Goal: Information Seeking & Learning: Check status

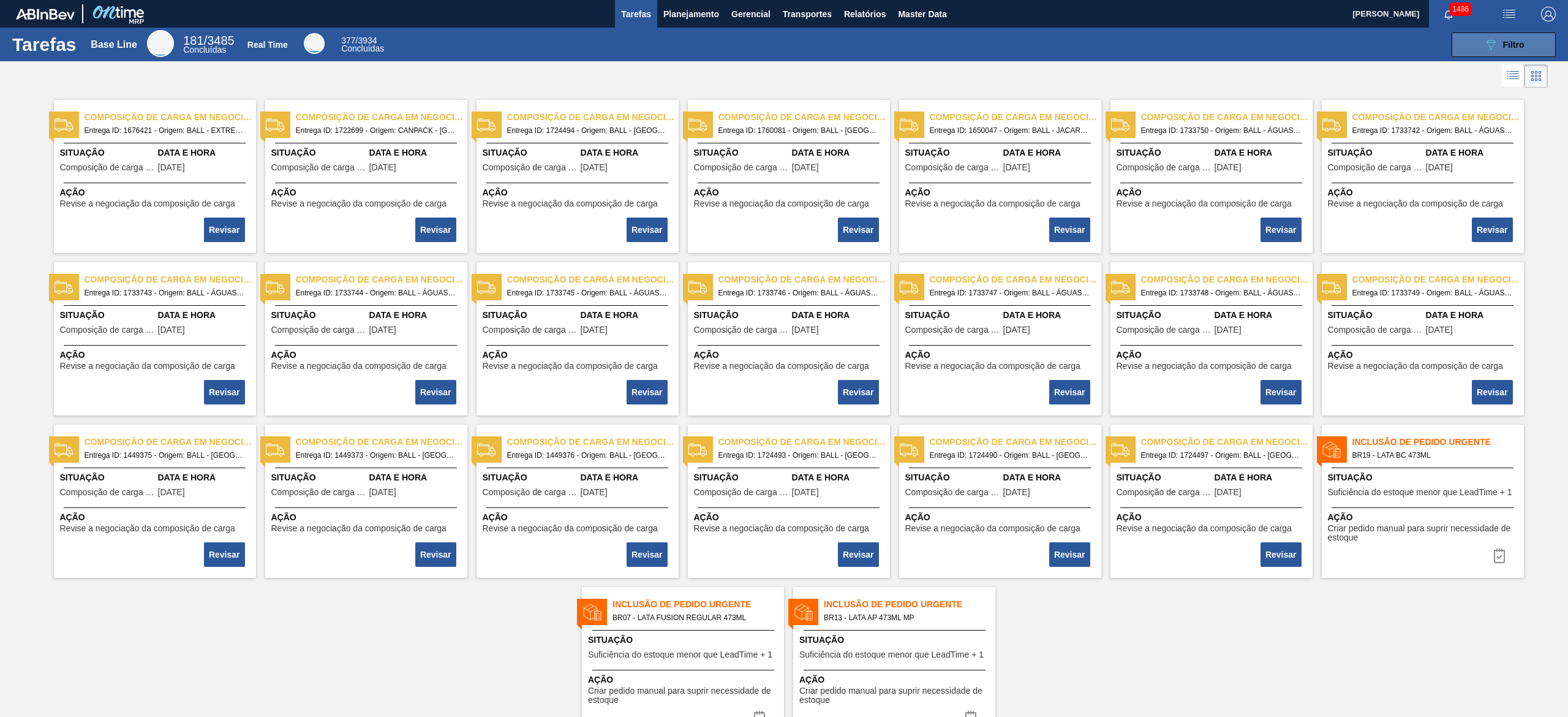
click at [1479, 55] on button "089F7B8B-B2A5-4AFE-B5C0-19BA573D28AC Filtro" at bounding box center [1503, 45] width 105 height 25
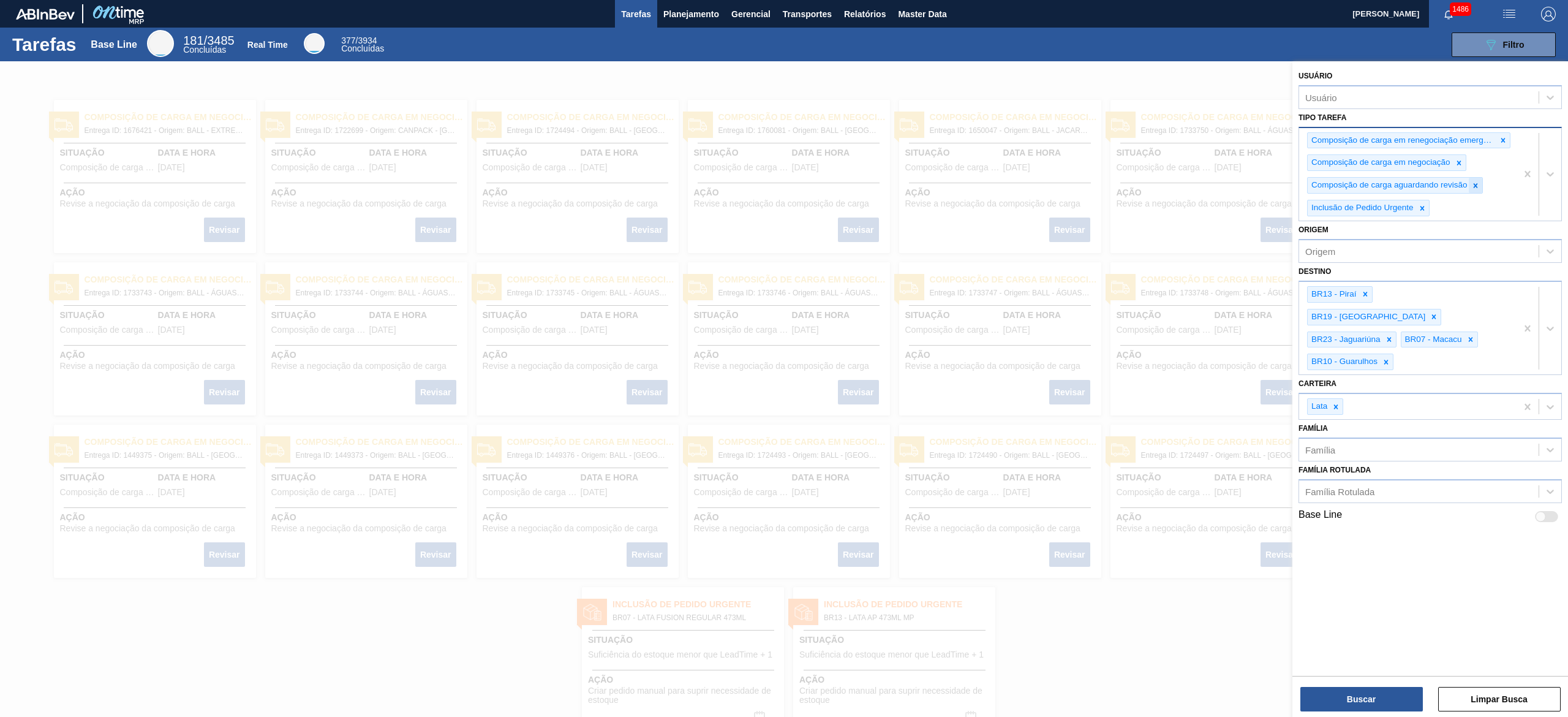
click at [1476, 185] on icon at bounding box center [1475, 185] width 4 height 4
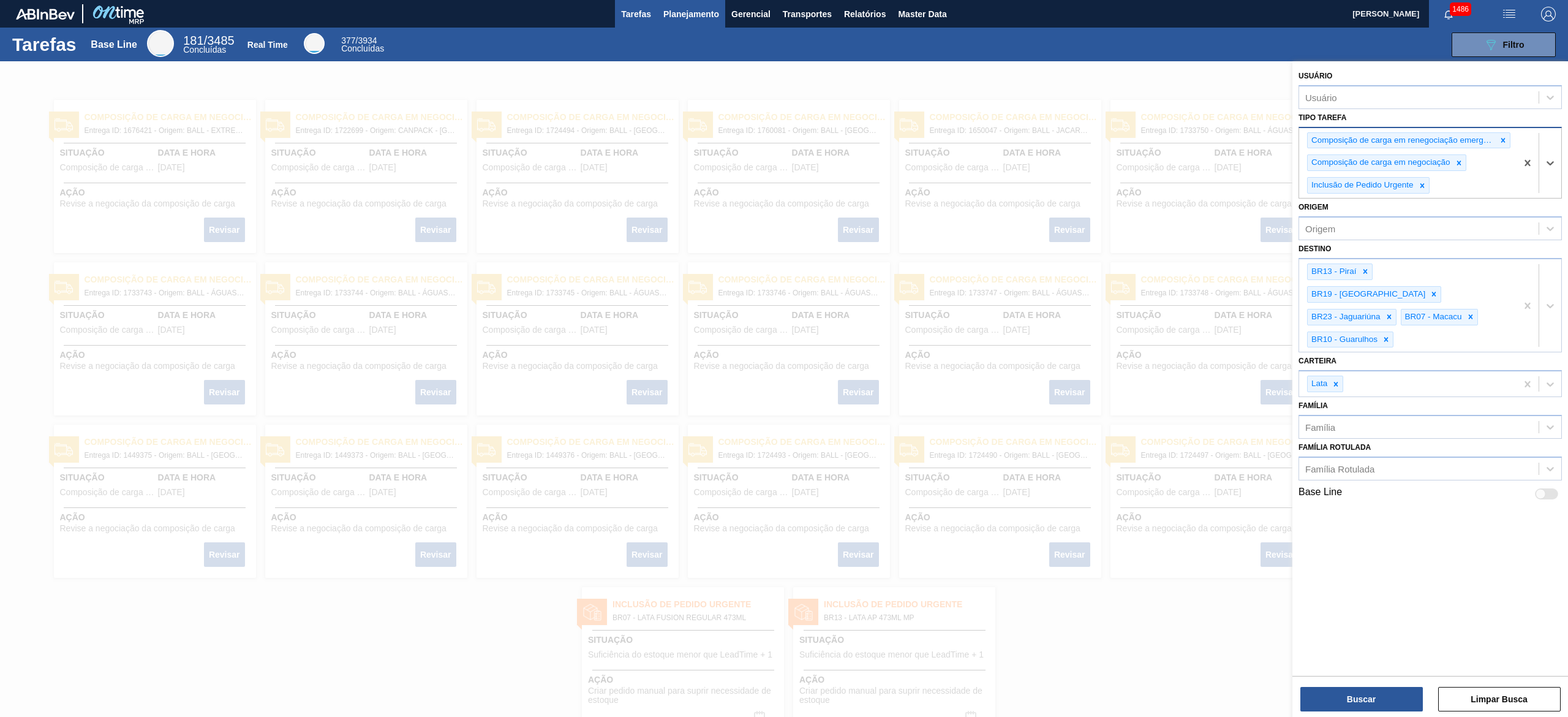
click at [713, 17] on span "Planejamento" at bounding box center [691, 14] width 56 height 15
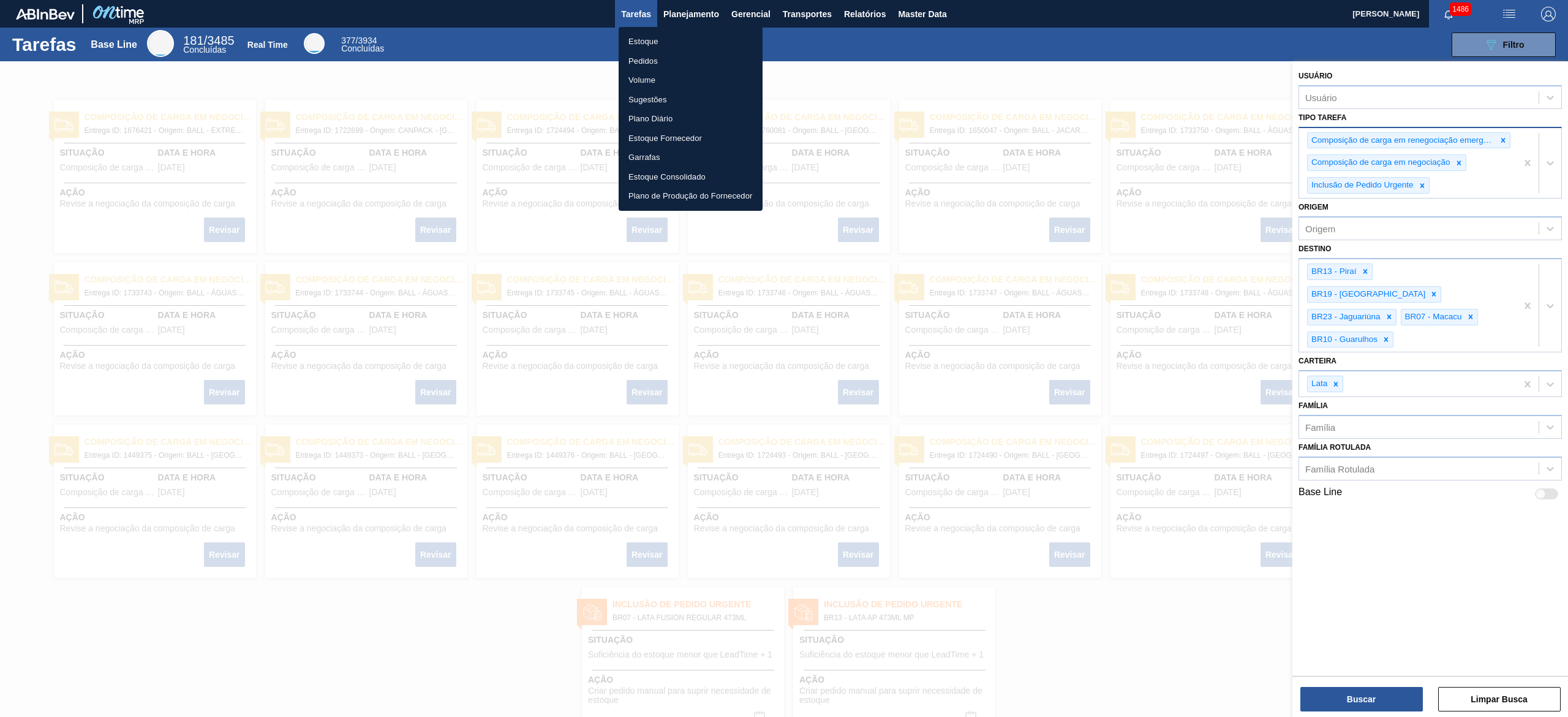
click at [699, 36] on li "Estoque" at bounding box center [690, 42] width 144 height 19
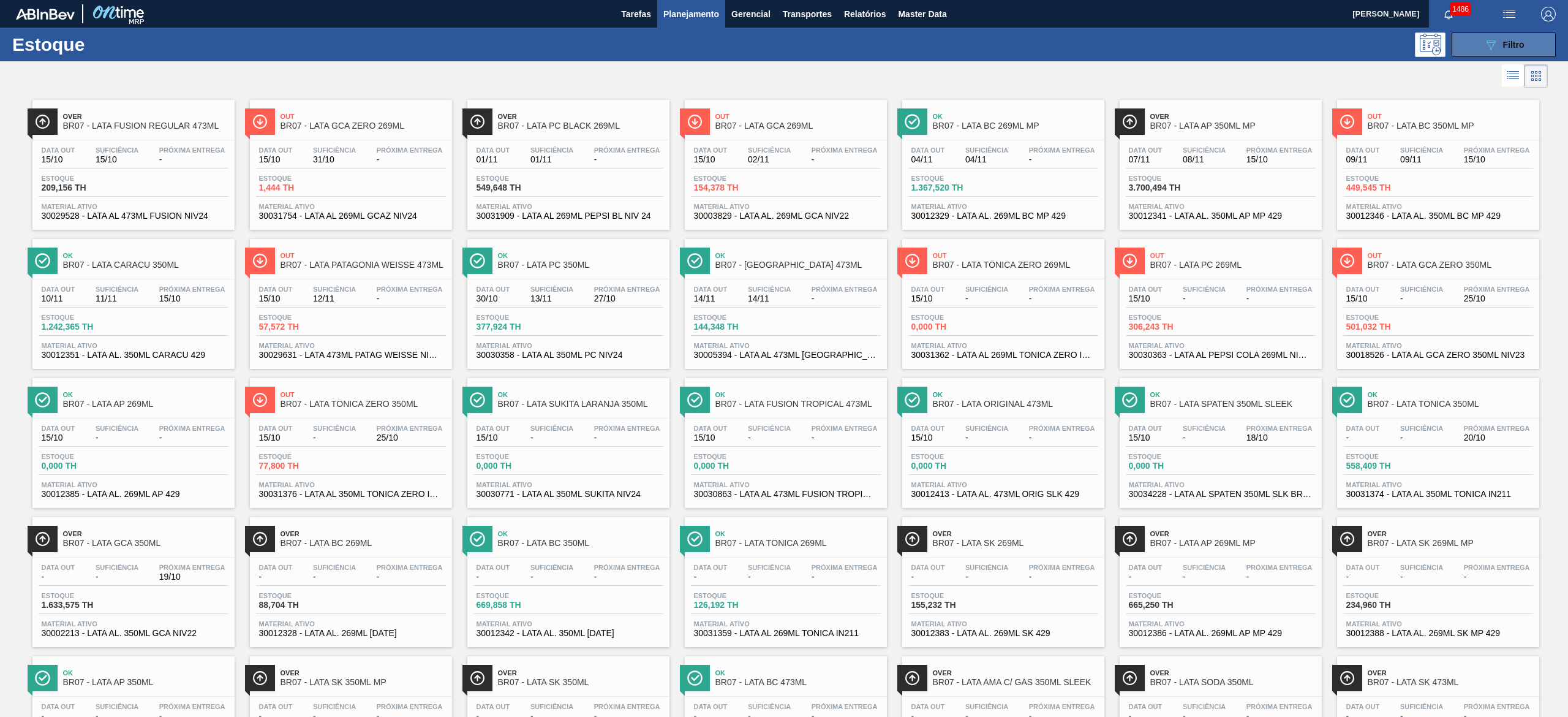
click at [1494, 46] on icon "089F7B8B-B2A5-4AFE-B5C0-19BA573D28AC" at bounding box center [1490, 44] width 15 height 15
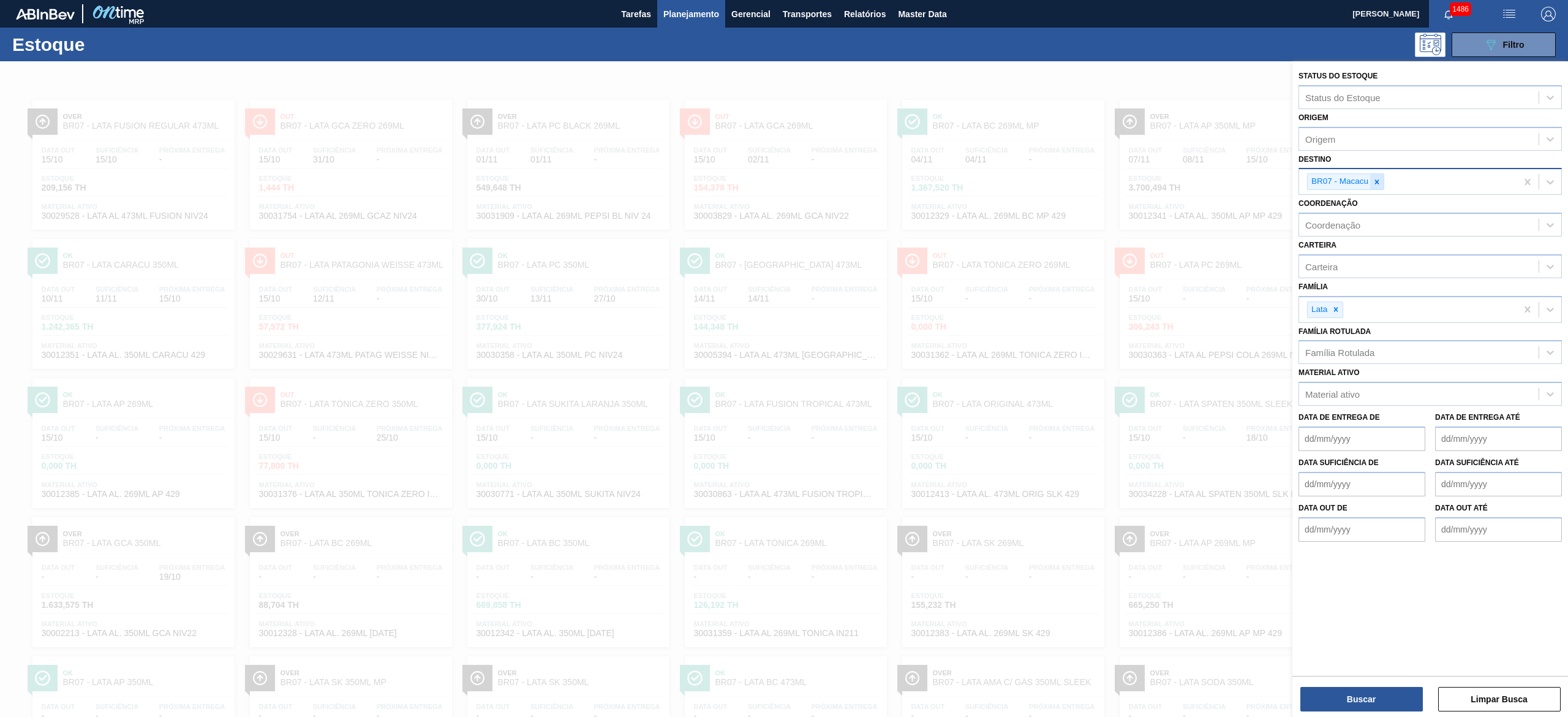
click at [1373, 182] on icon at bounding box center [1377, 182] width 9 height 9
type input "ja"
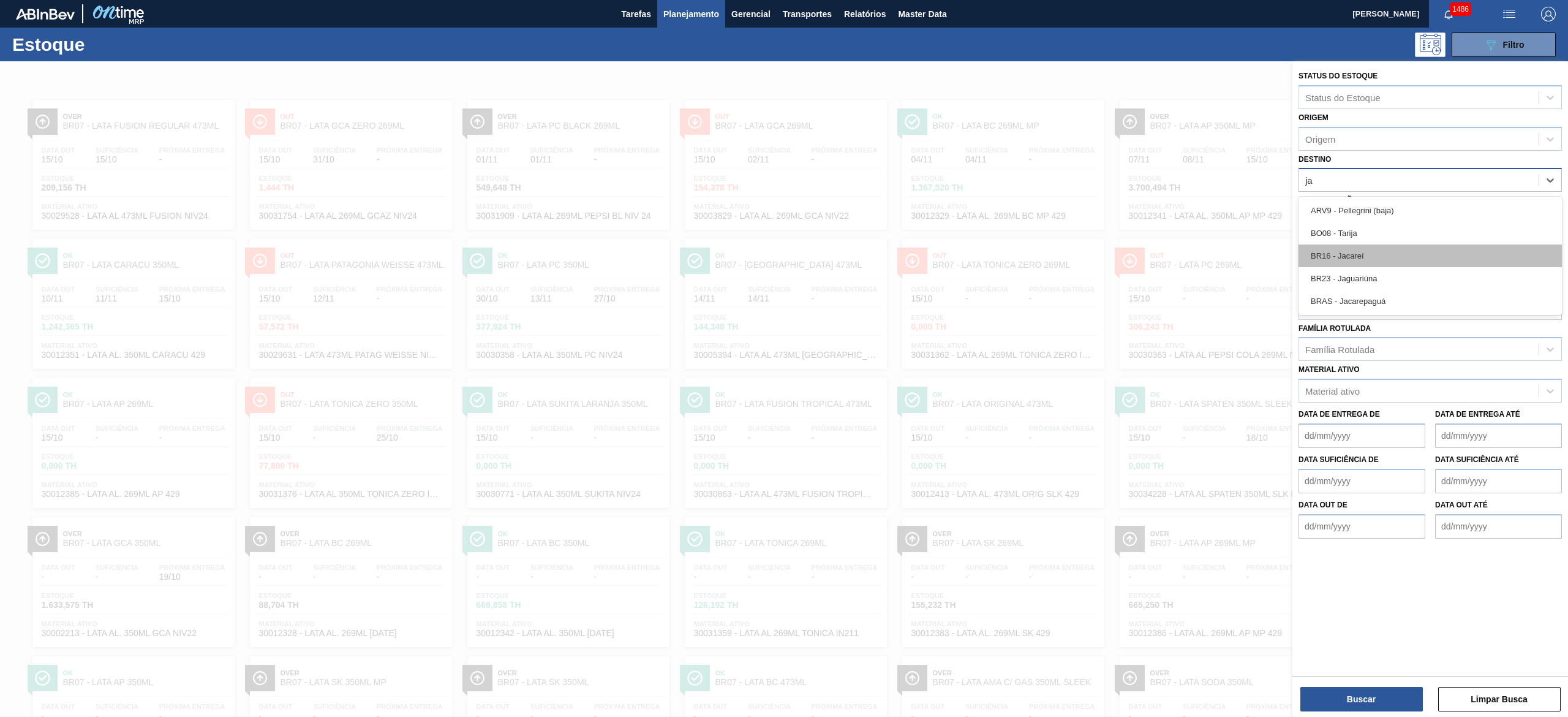
click at [1365, 257] on div "BR16 - Jacareí" at bounding box center [1429, 256] width 263 height 23
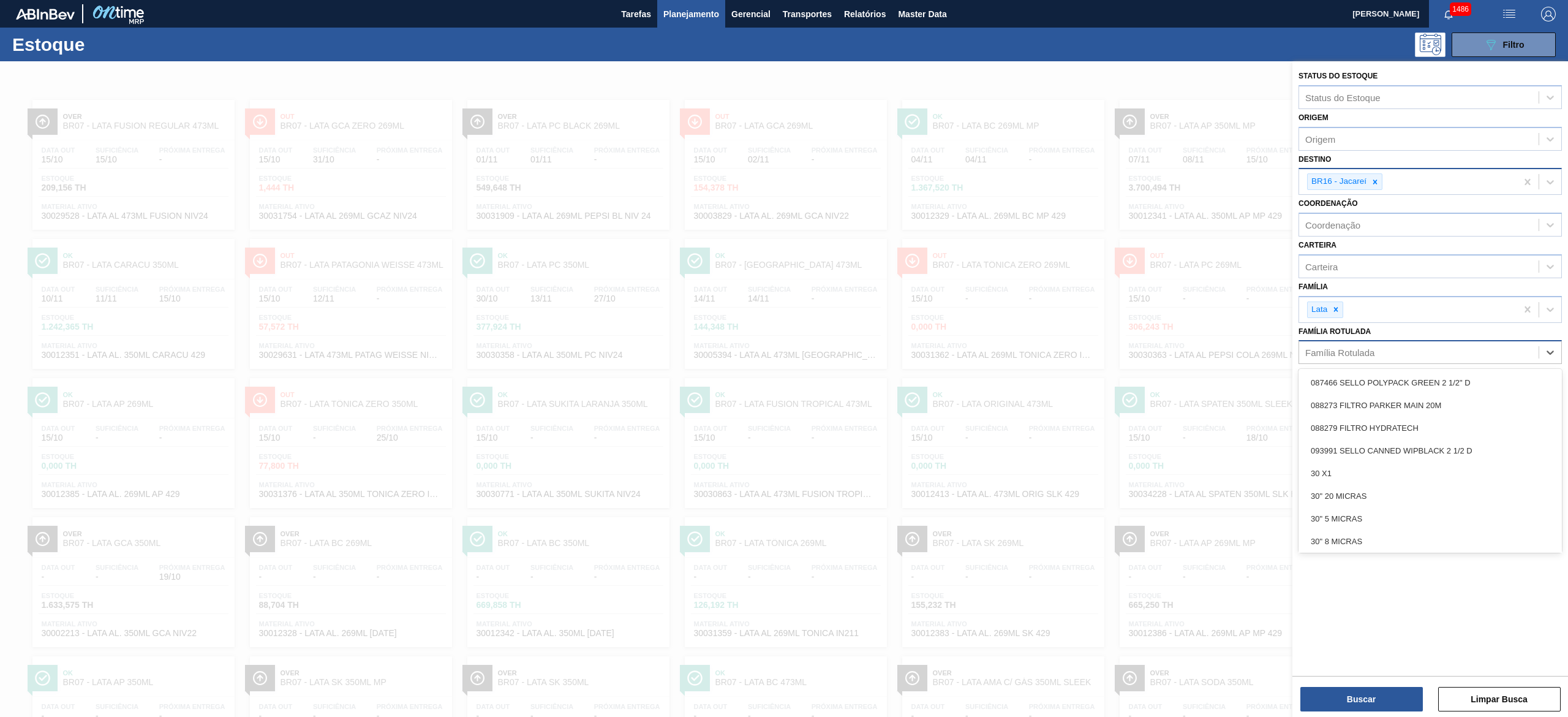
click at [1333, 352] on div "Família Rotulada" at bounding box center [1339, 353] width 69 height 11
type Rotulada "o"
type Rotulada "[PERSON_NAME]"
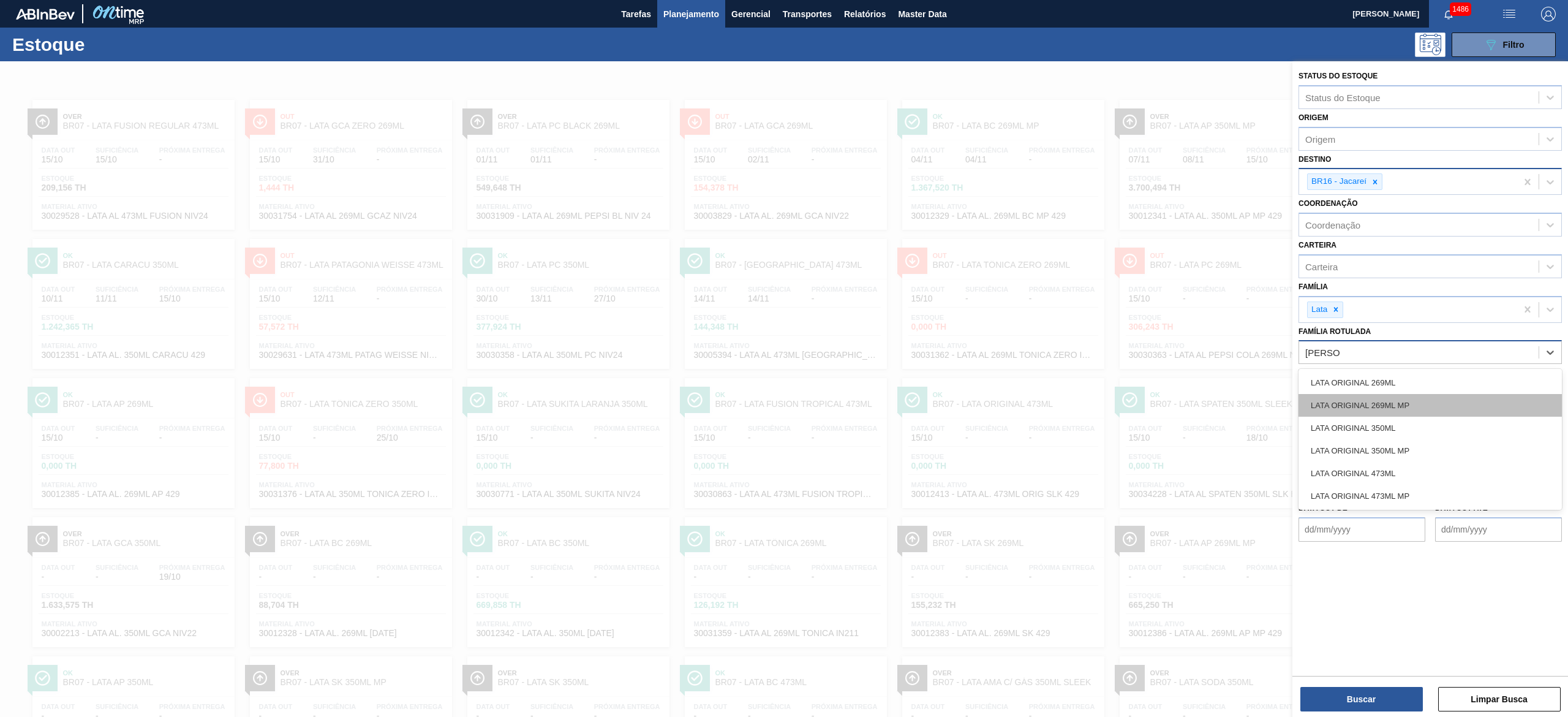
click at [1439, 397] on div "LATA ORIGINAL 269ML MP" at bounding box center [1429, 405] width 263 height 23
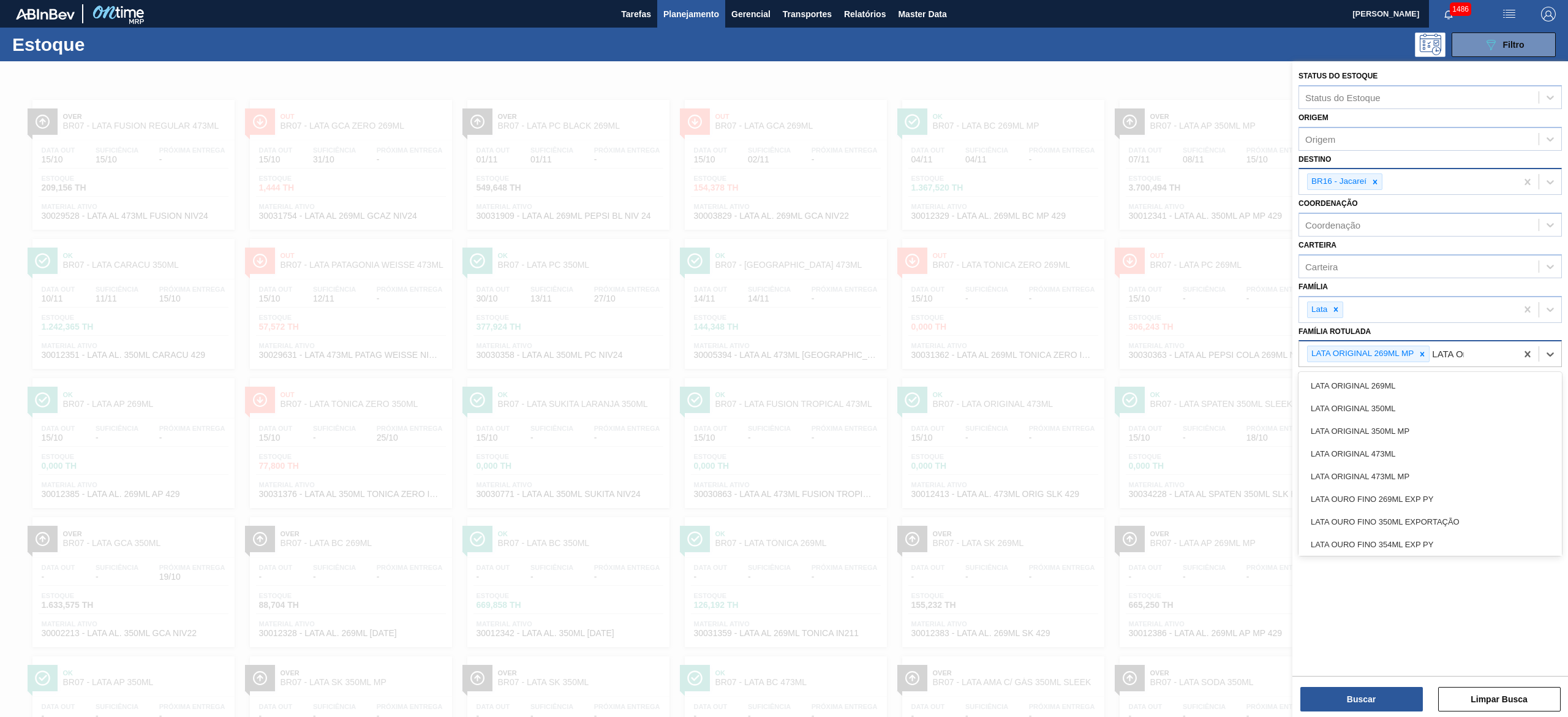
type Rotulada "LATA Ori"
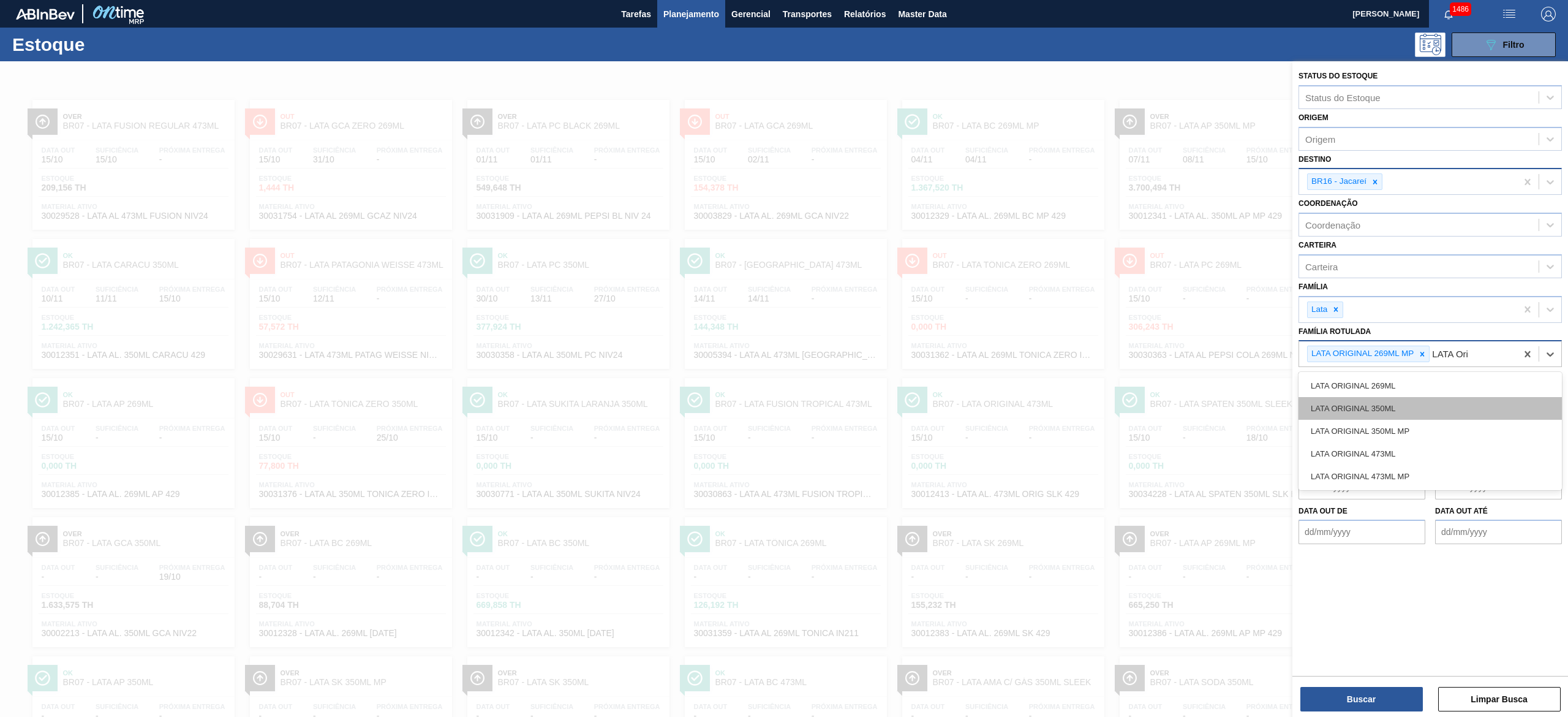
click at [1439, 404] on div "LATA ORIGINAL 350ML" at bounding box center [1429, 409] width 263 height 23
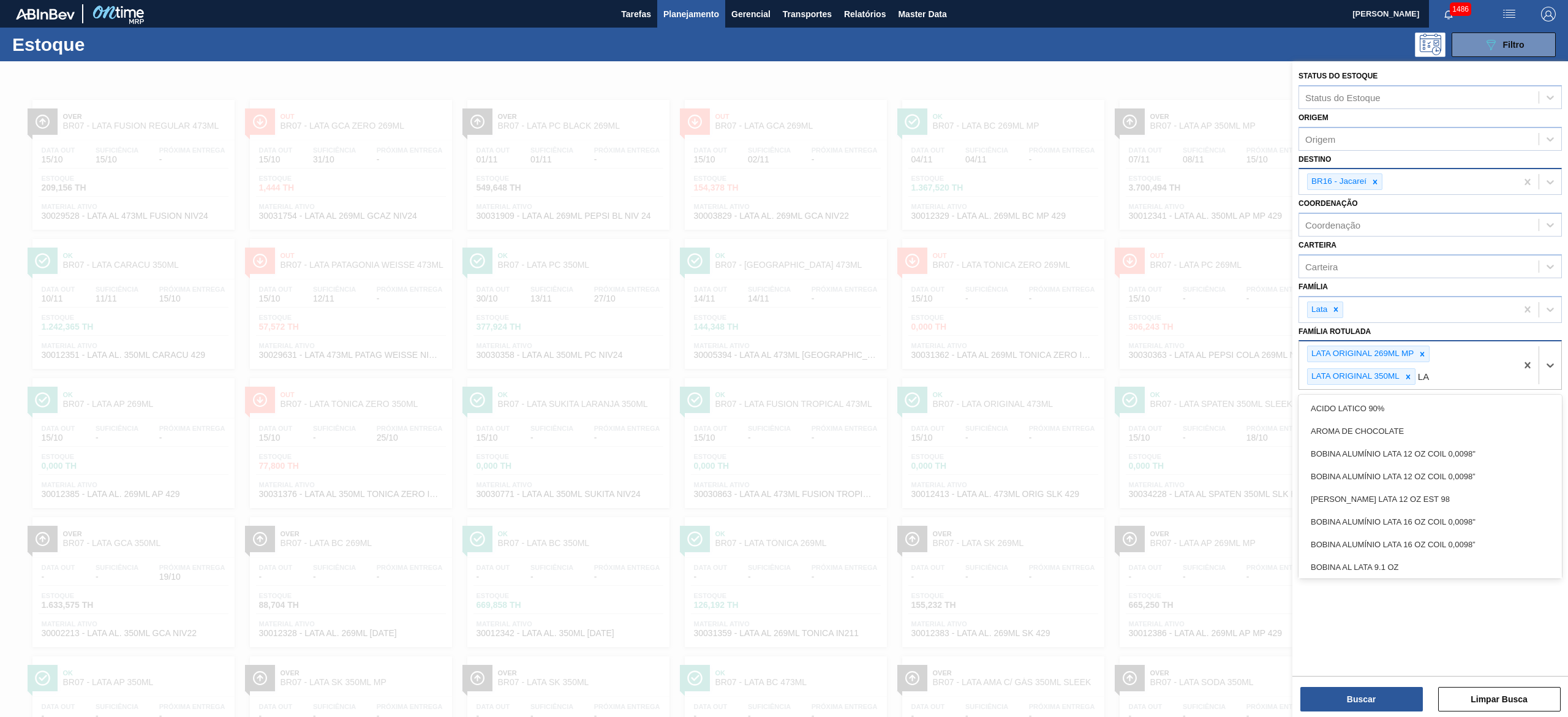
type Rotulada "L"
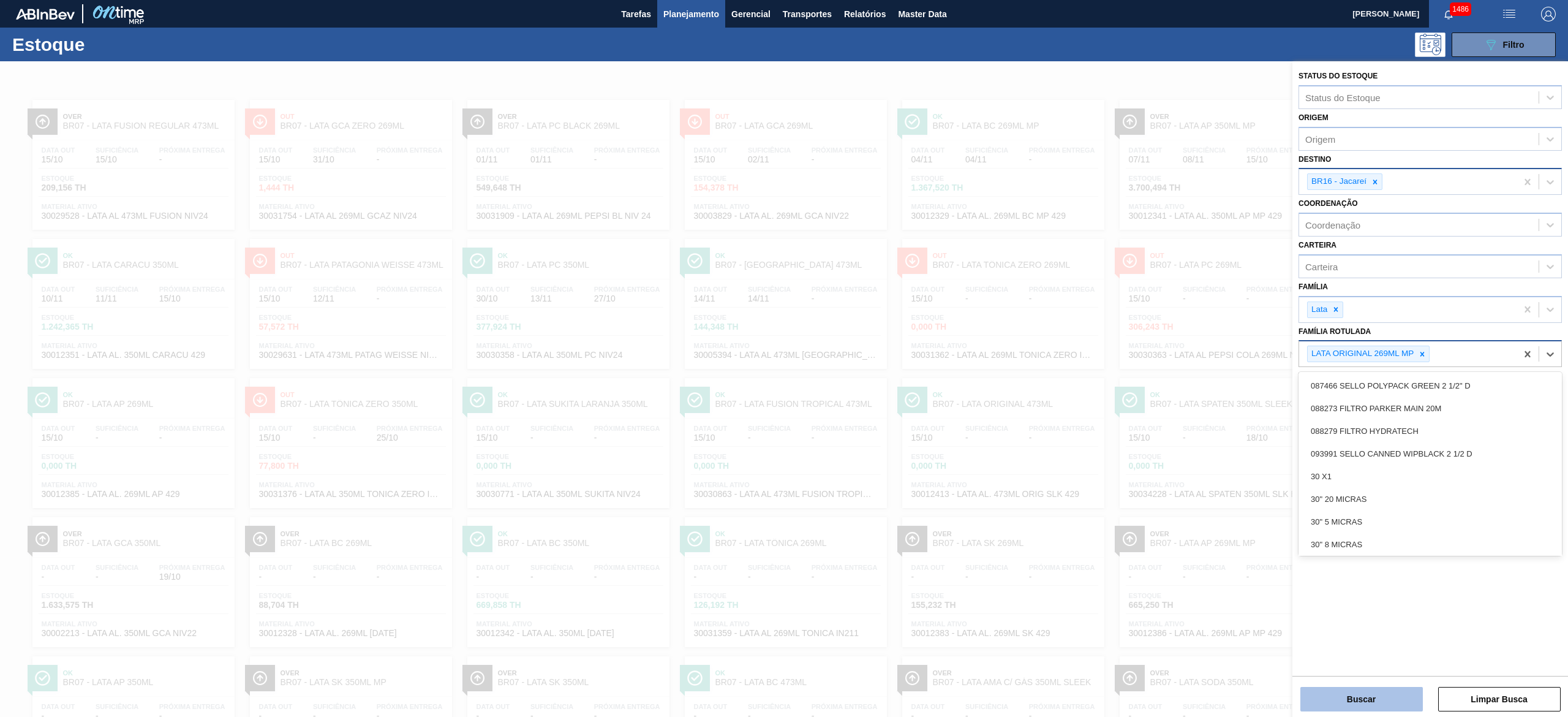
click at [1386, 705] on button "Buscar" at bounding box center [1362, 699] width 122 height 25
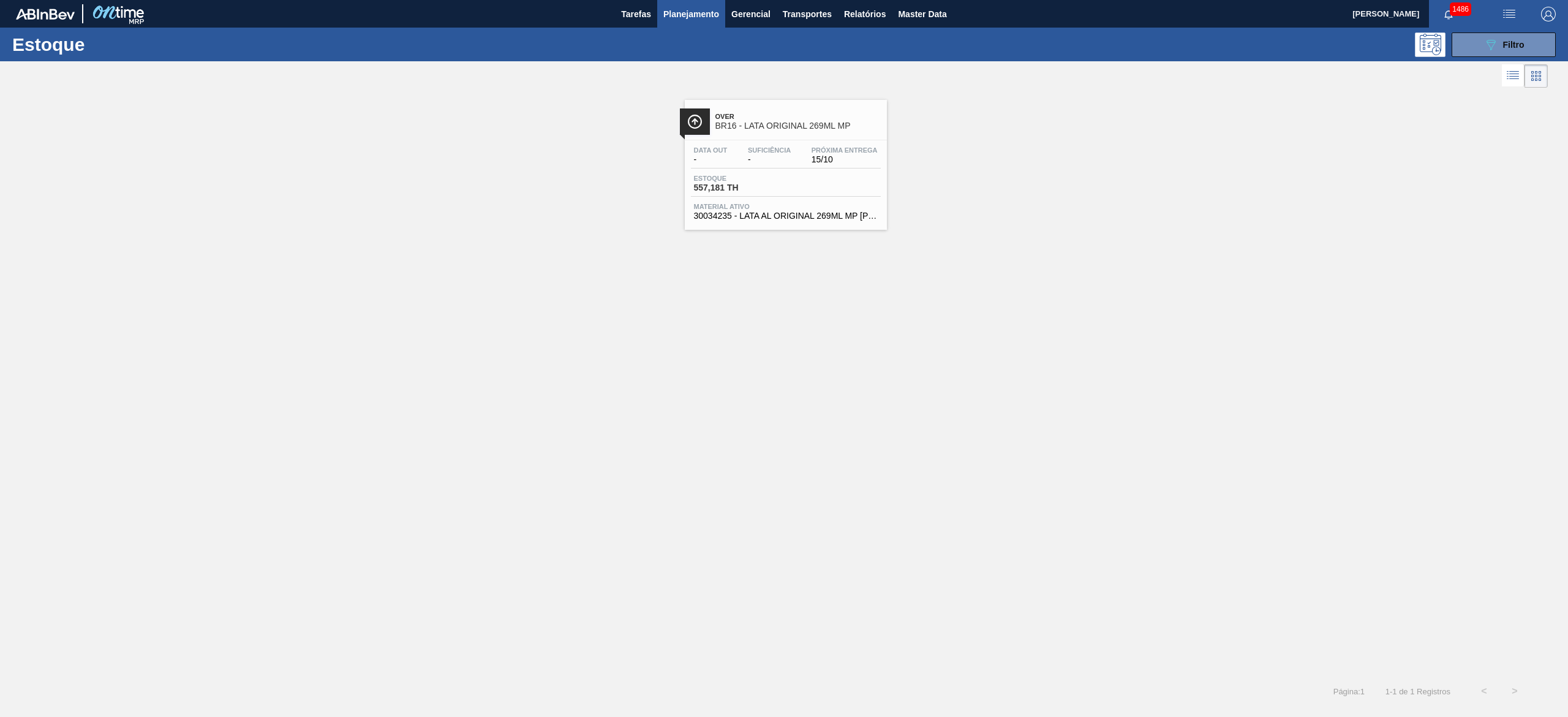
click at [789, 155] on span "-" at bounding box center [769, 160] width 43 height 9
click at [789, 154] on main "Tarefas Planejamento Gerencial Transportes Relatórios Master Data [PERSON_NAME]…" at bounding box center [784, 358] width 1568 height 717
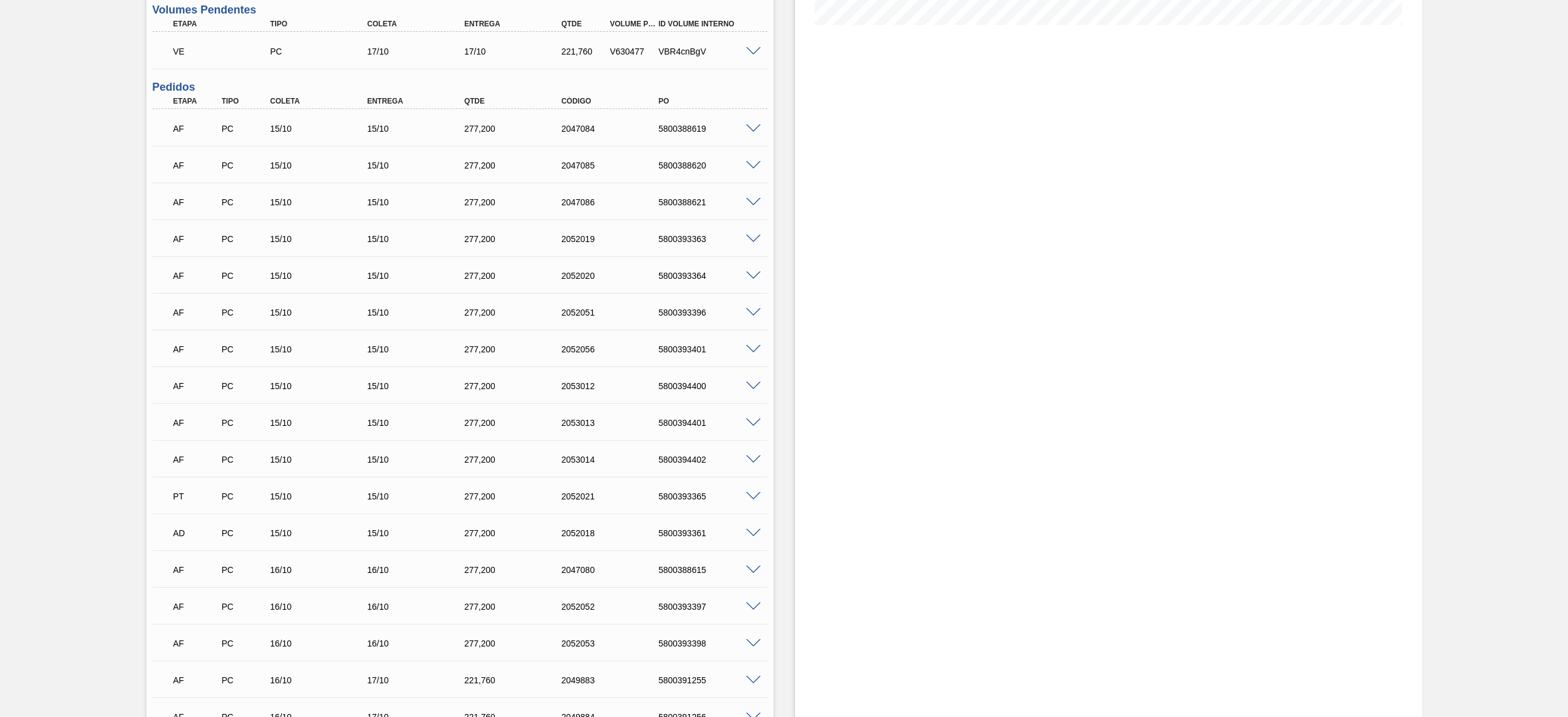
scroll to position [332, 0]
click at [755, 462] on span at bounding box center [753, 461] width 15 height 9
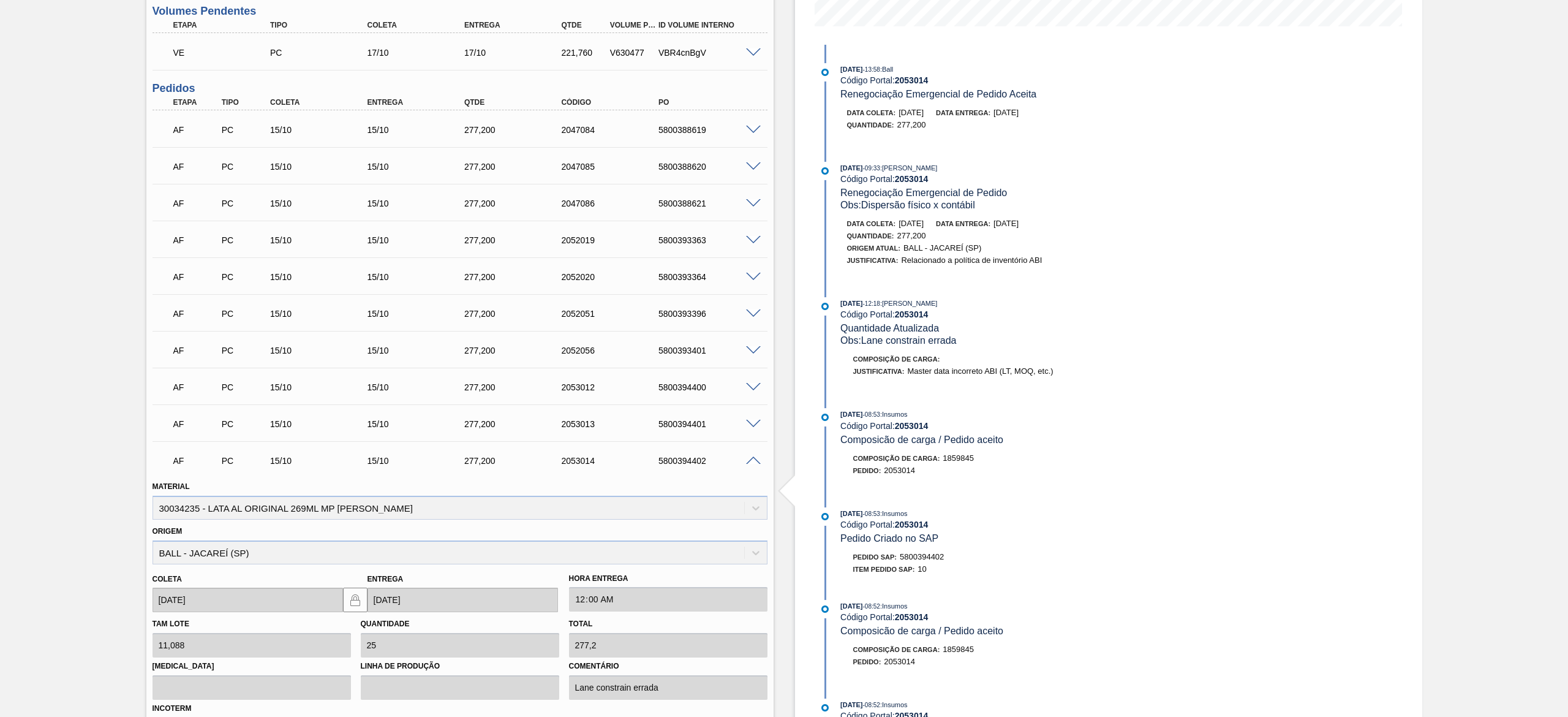
click at [755, 462] on span at bounding box center [753, 461] width 15 height 9
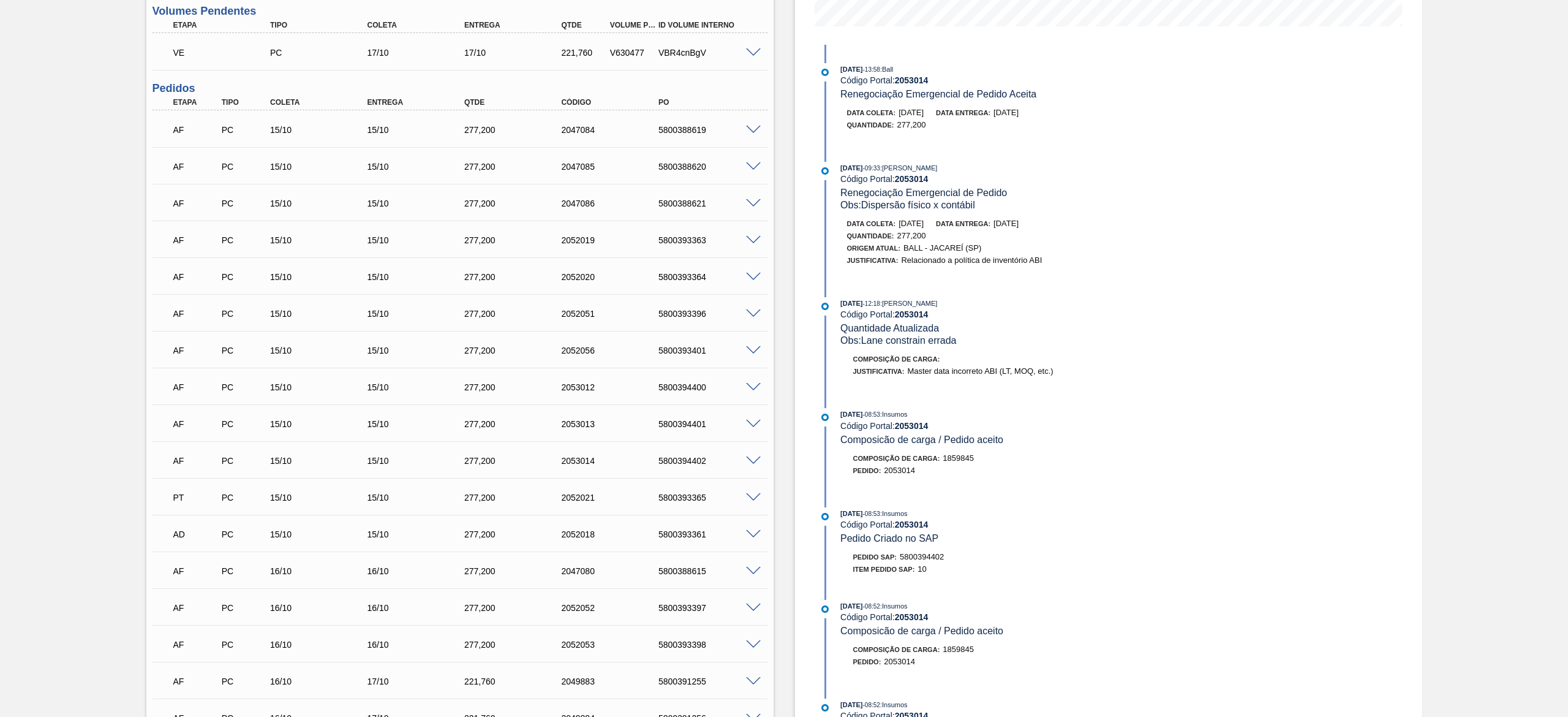
click at [748, 277] on span at bounding box center [753, 277] width 15 height 9
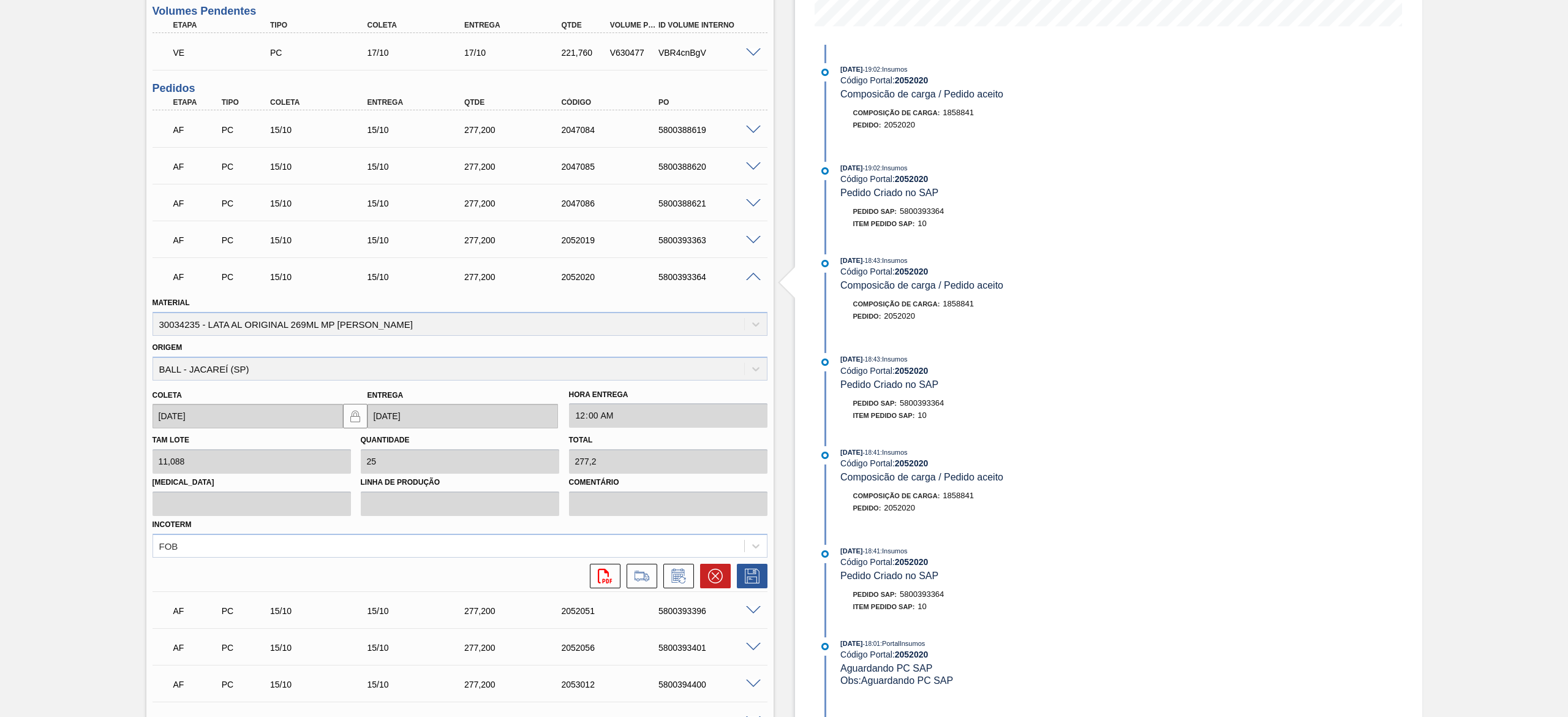
click at [748, 277] on span at bounding box center [753, 277] width 15 height 9
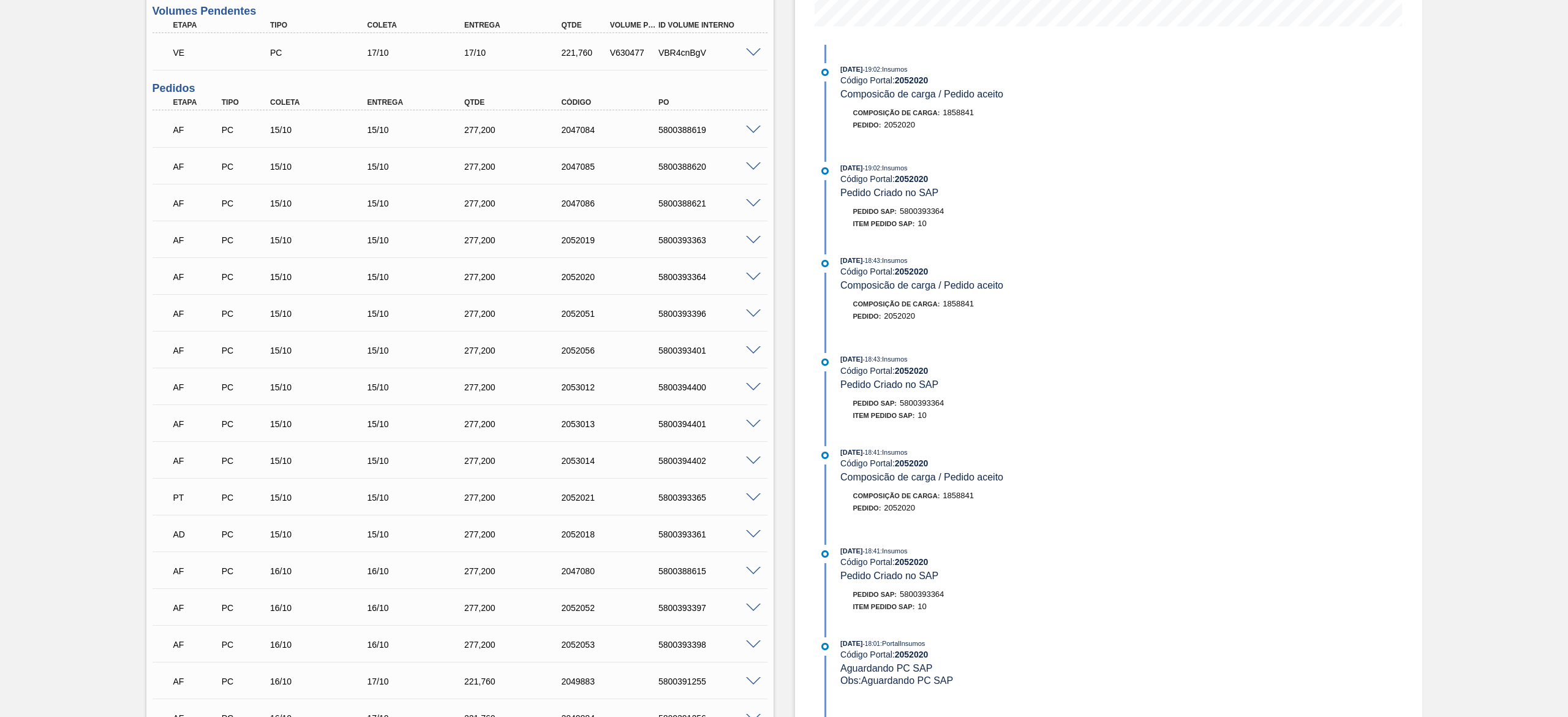
scroll to position [0, 0]
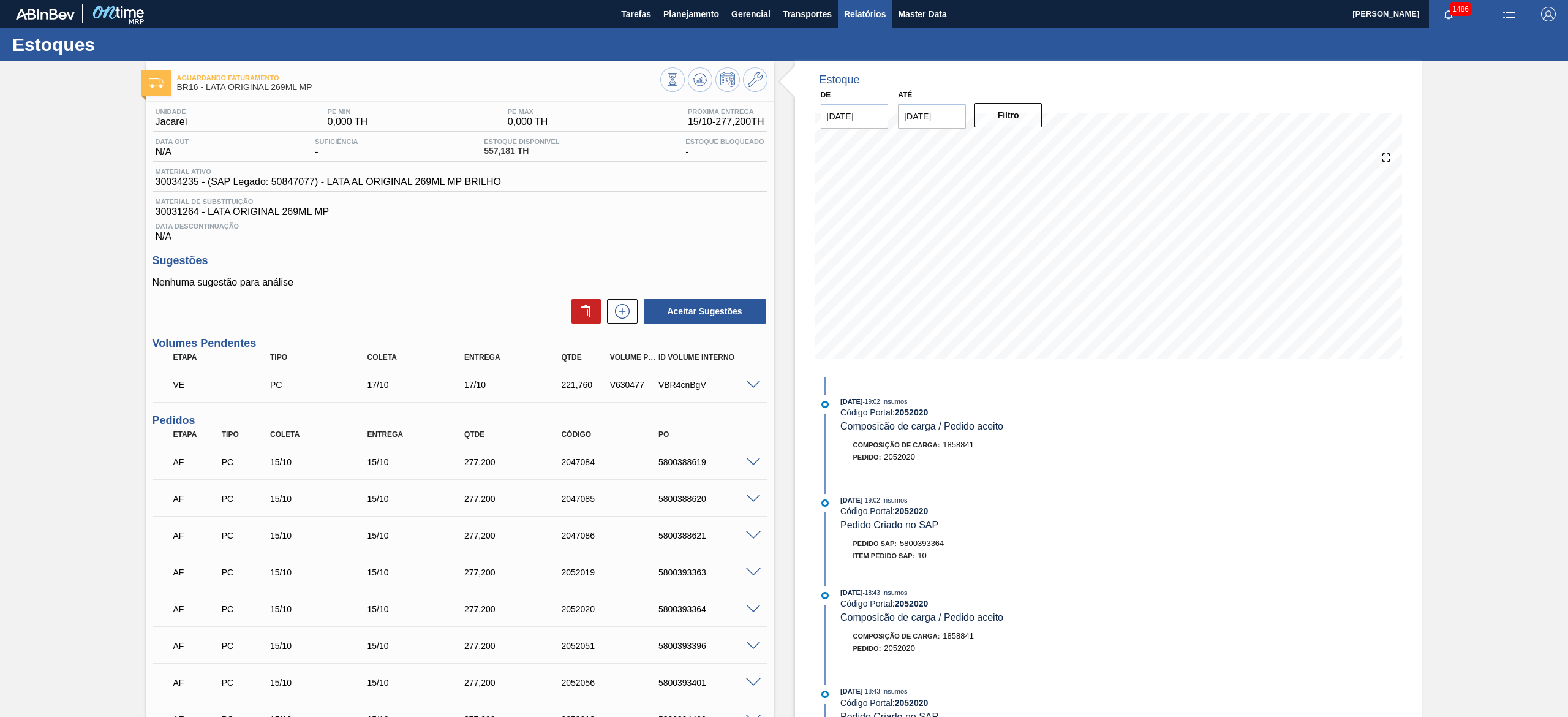
click at [854, 10] on span "Relatórios" at bounding box center [865, 14] width 42 height 15
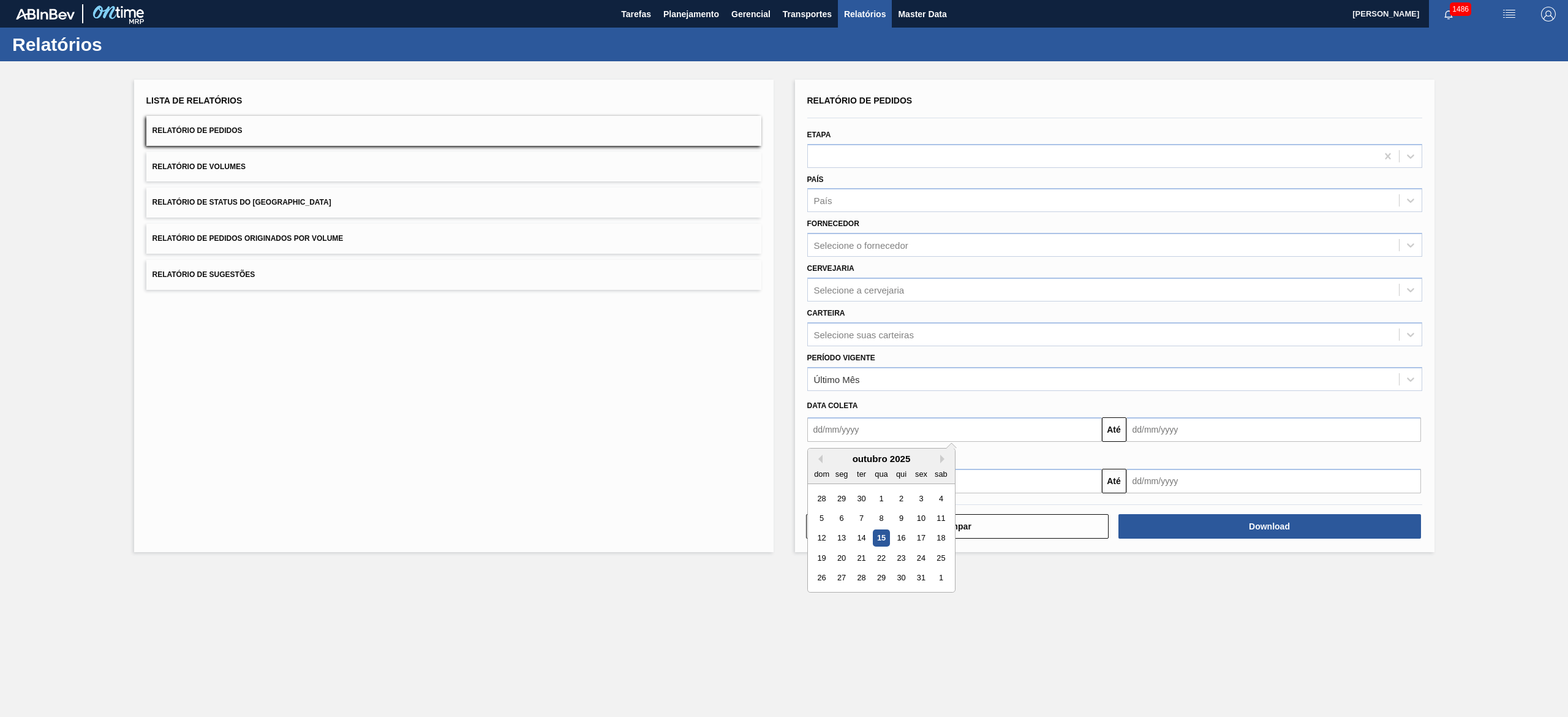
click at [947, 426] on input "text" at bounding box center [954, 430] width 294 height 25
click at [928, 533] on div "17" at bounding box center [920, 538] width 17 height 17
type input "[DATE]"
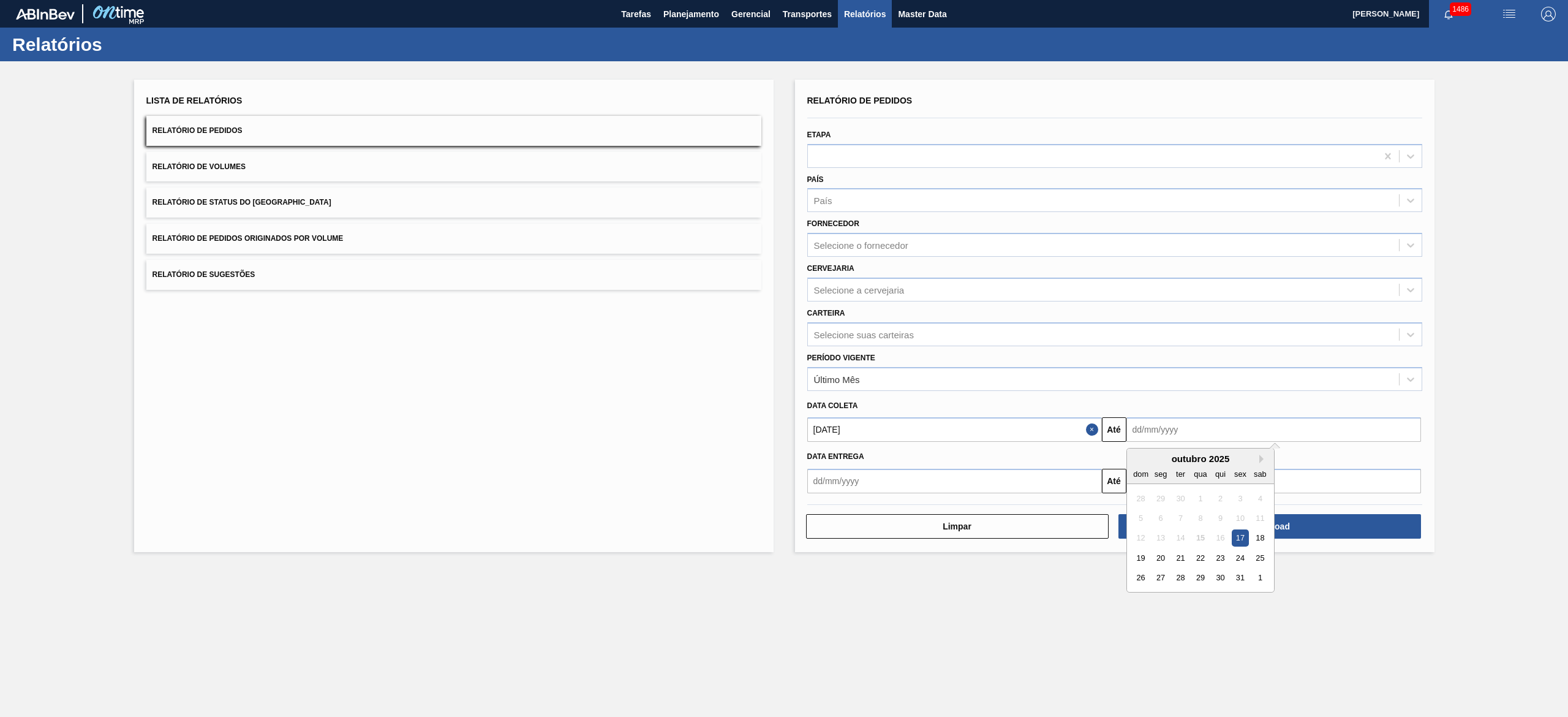
click at [1154, 438] on input "text" at bounding box center [1273, 430] width 294 height 25
click at [1137, 554] on div "19" at bounding box center [1140, 557] width 17 height 17
type input "[DATE]"
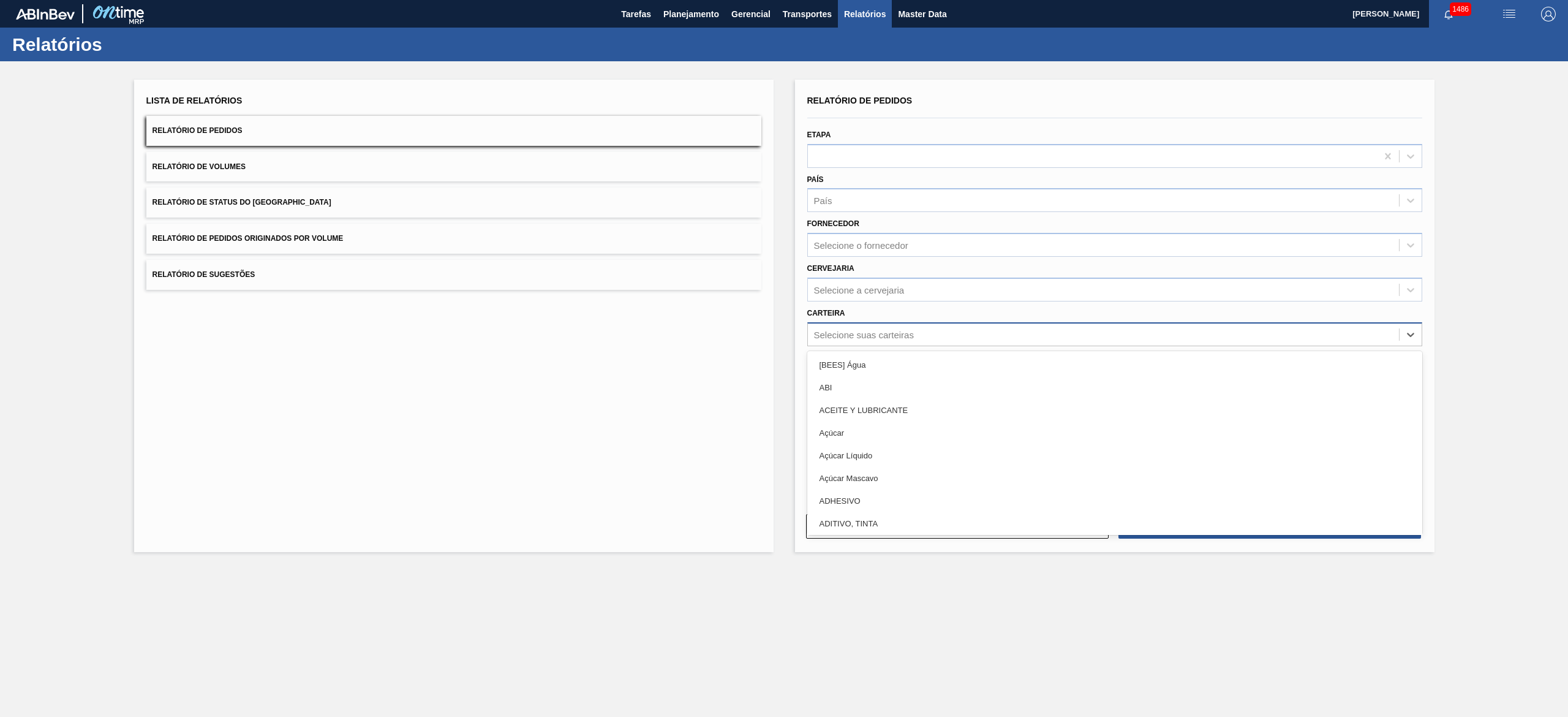
click at [848, 329] on div "Selecione suas carteiras" at bounding box center [864, 334] width 100 height 11
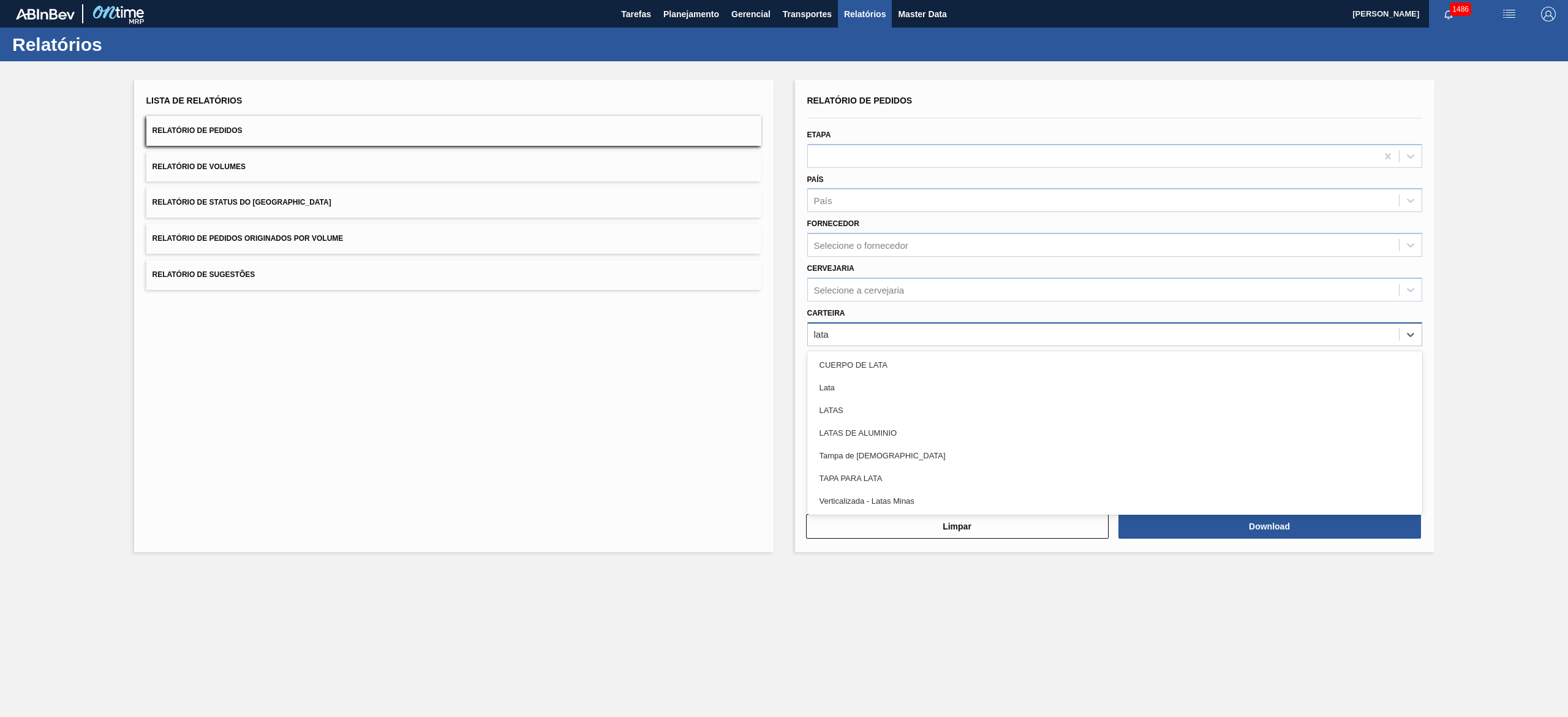
type input "lata"
